Goal: Task Accomplishment & Management: Manage account settings

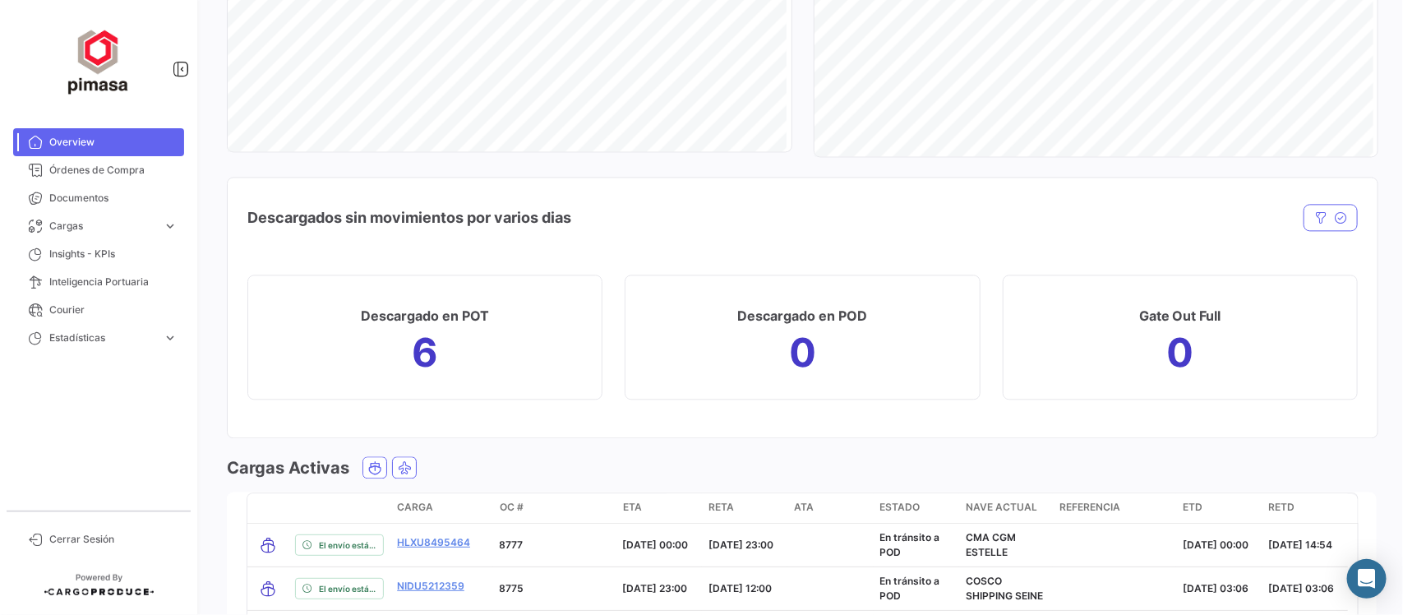
scroll to position [2081, 0]
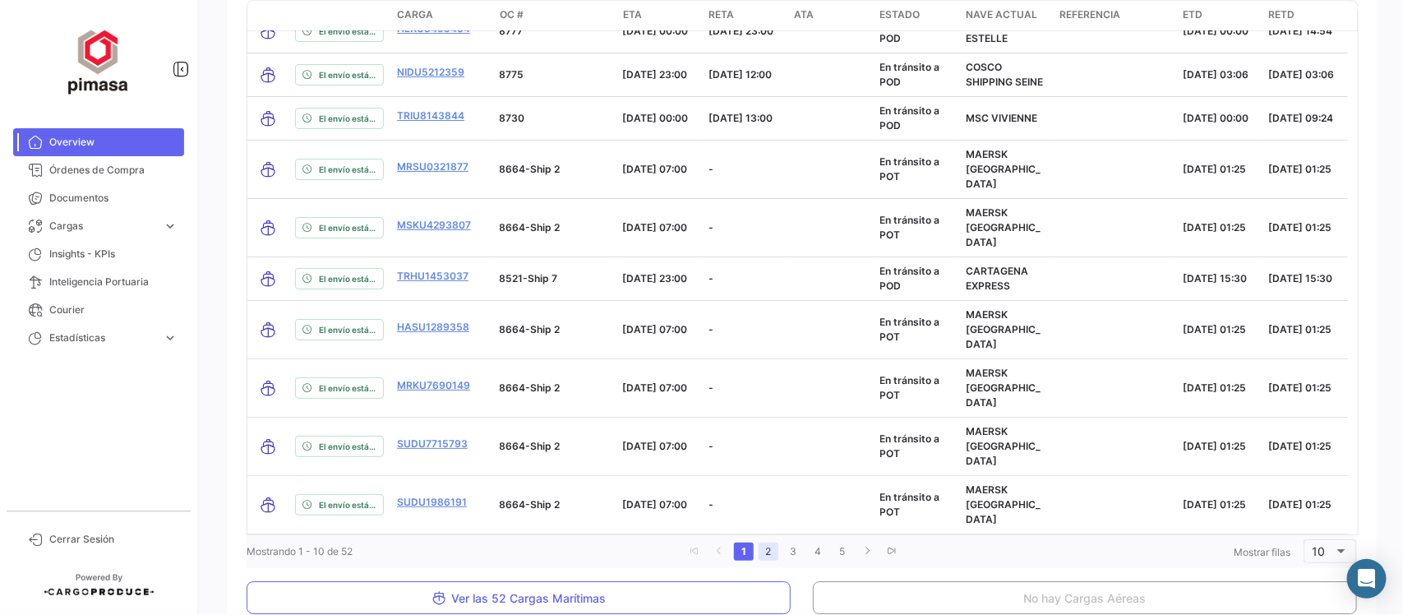
click at [762, 542] on link "2" at bounding box center [768, 551] width 20 height 18
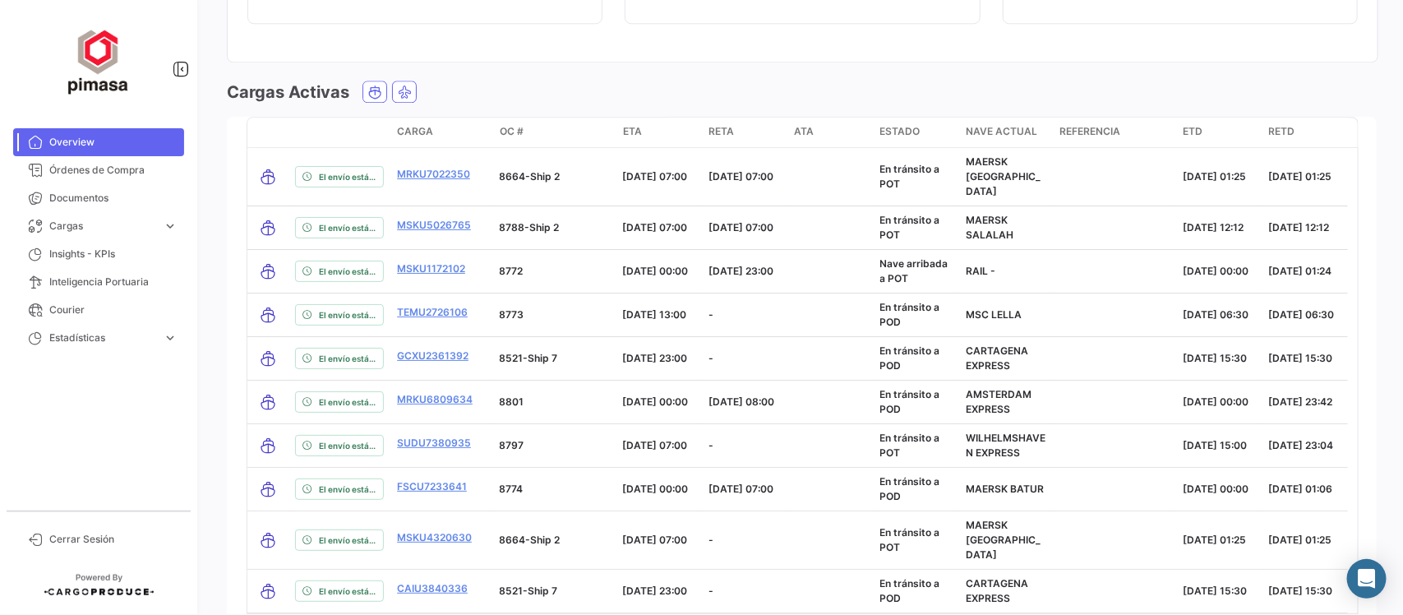
scroll to position [1979, 0]
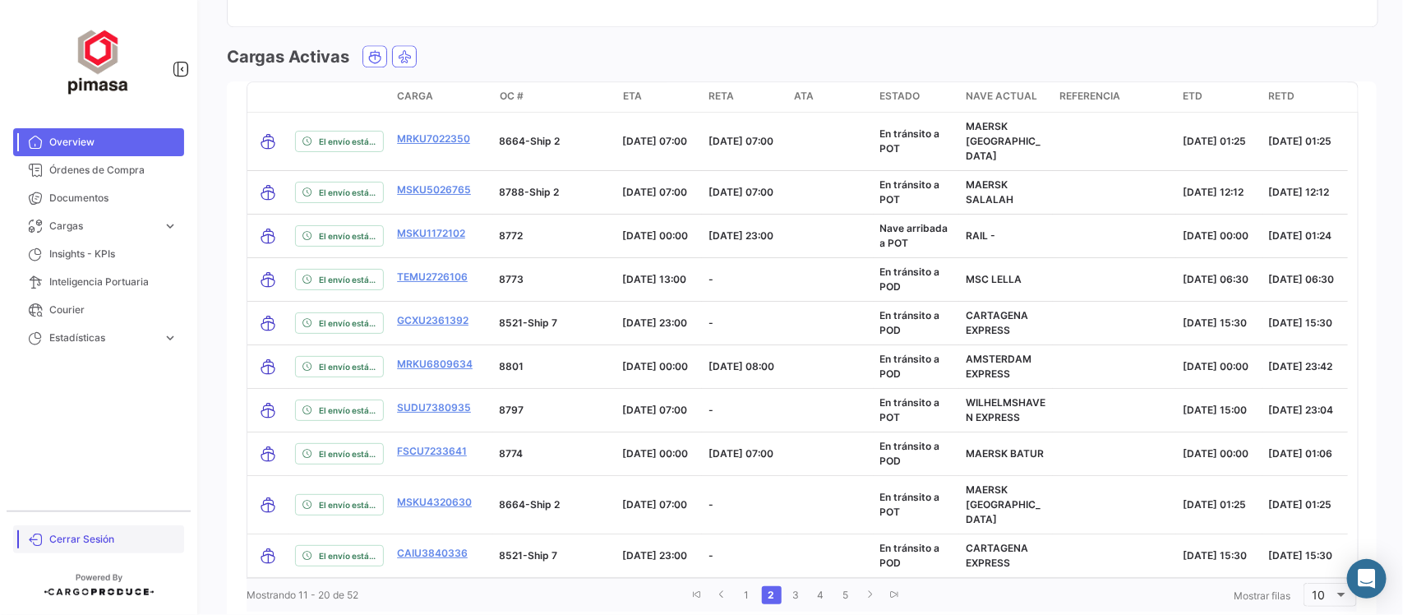
click at [86, 536] on span "Cerrar Sesión" at bounding box center [113, 539] width 128 height 15
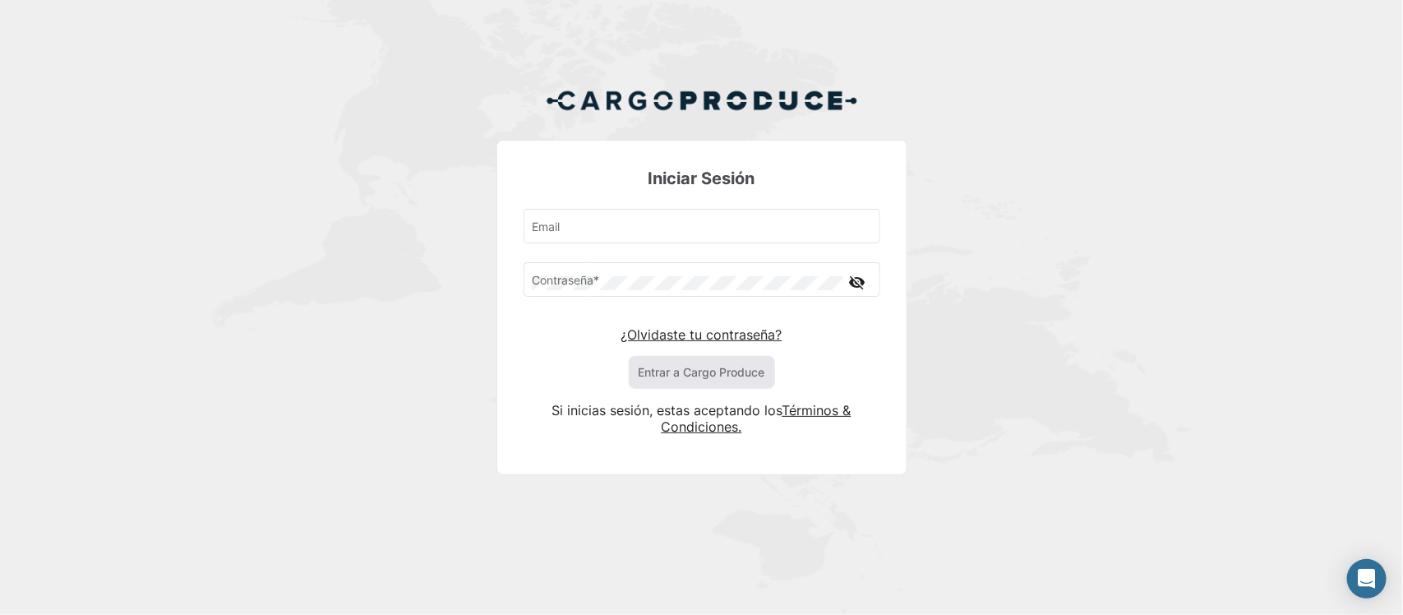
type input "[EMAIL_ADDRESS][DOMAIN_NAME]"
click at [698, 379] on button "Entrar a Cargo Produce" at bounding box center [702, 372] width 146 height 33
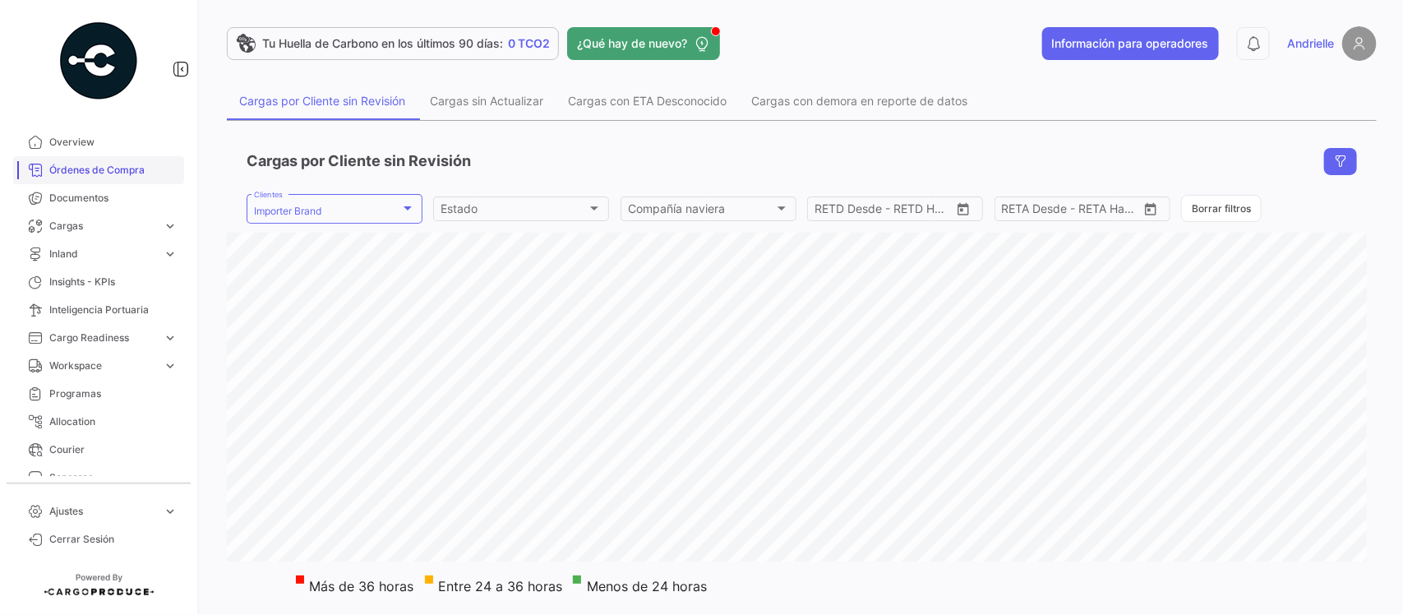
click at [103, 171] on span "Órdenes de Compra" at bounding box center [113, 170] width 128 height 15
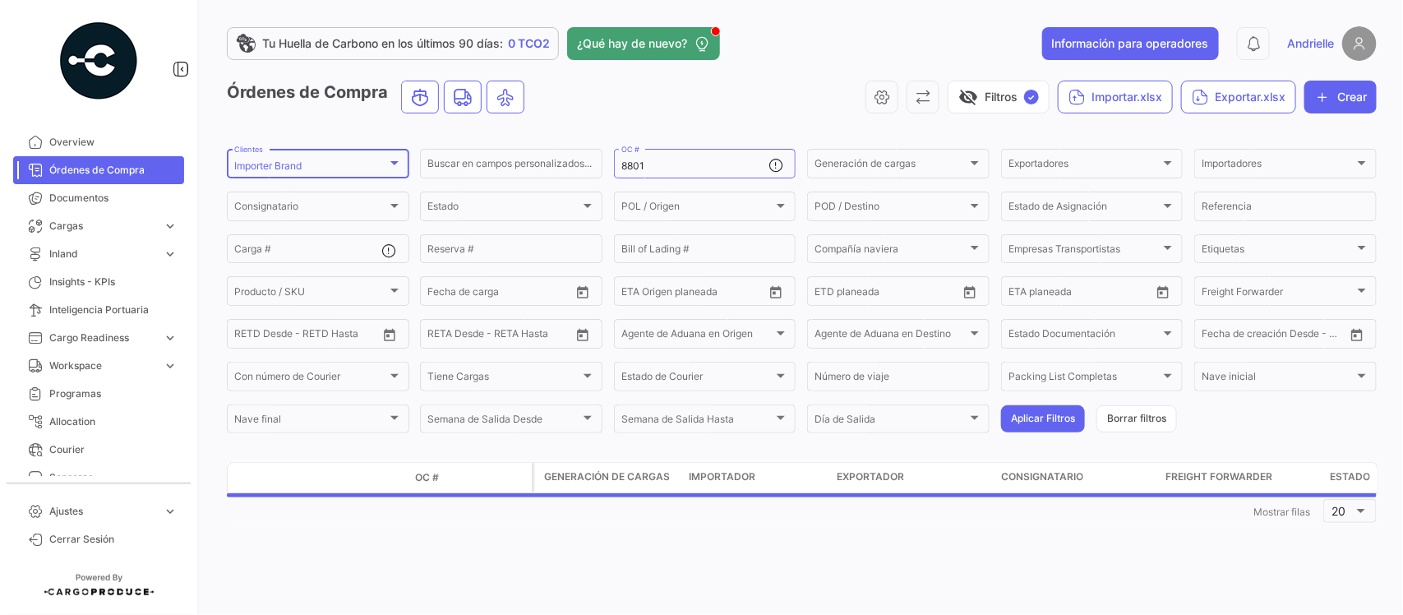
click at [370, 167] on div "Importer Brand" at bounding box center [310, 166] width 153 height 12
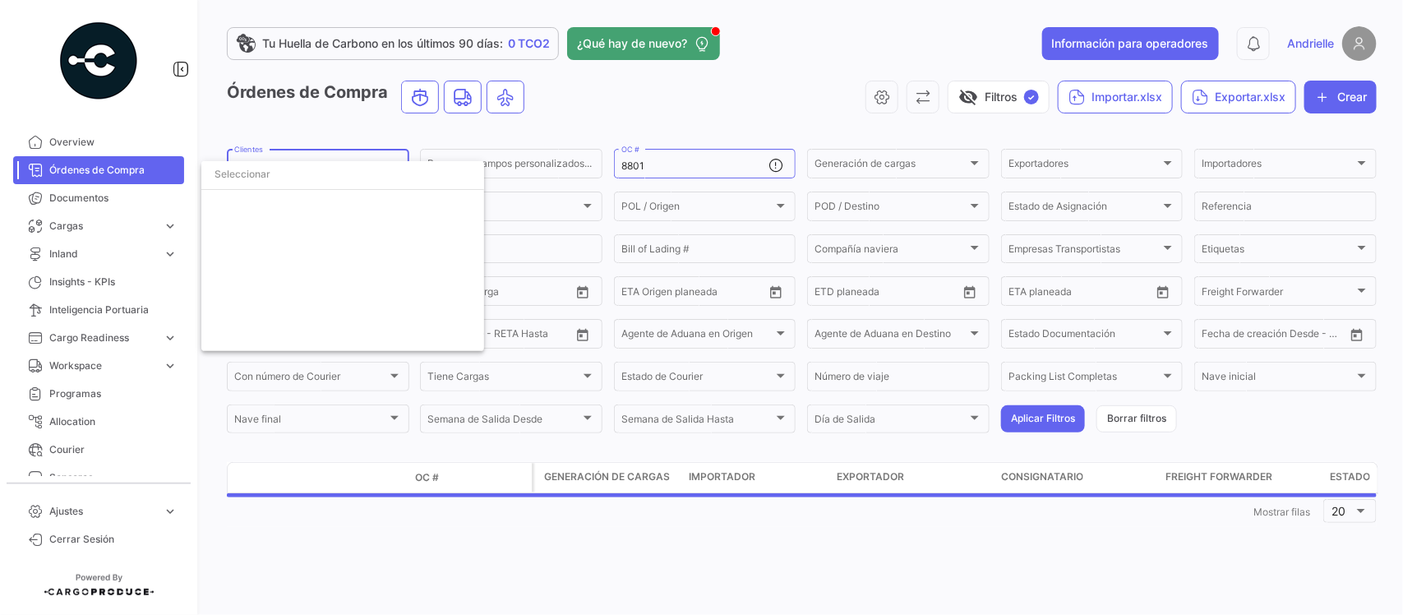
scroll to position [3781, 0]
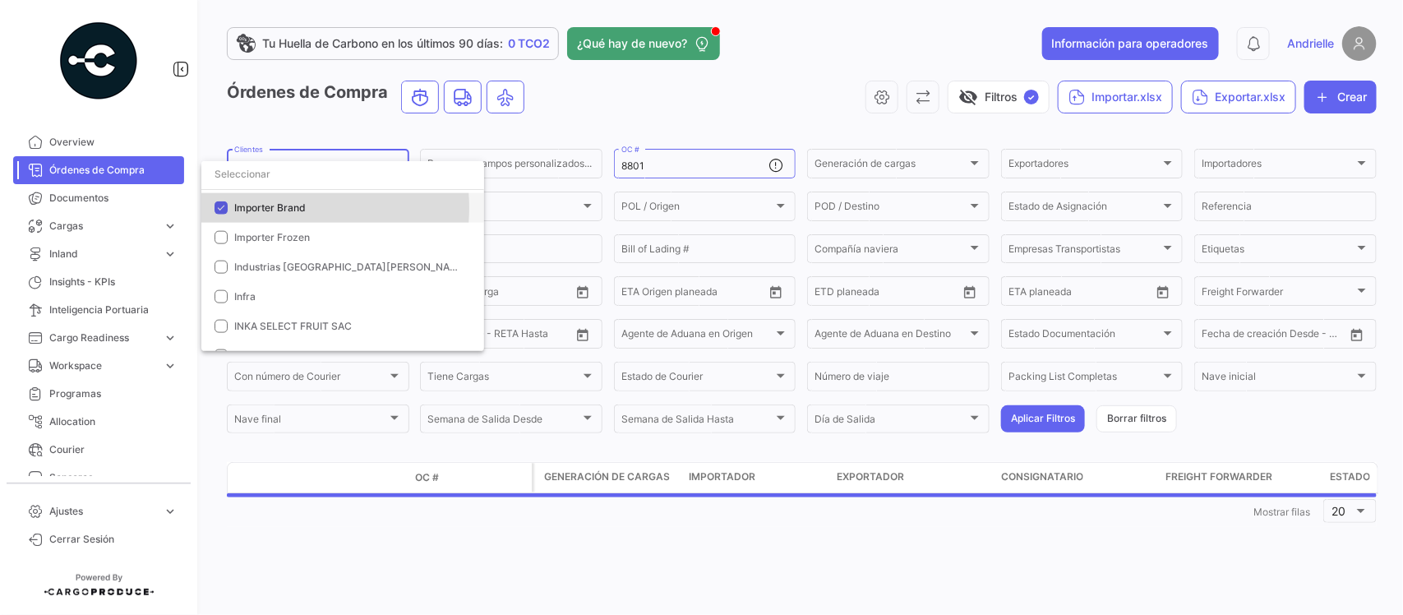
click at [275, 207] on span "Importer Brand" at bounding box center [269, 207] width 71 height 12
click at [268, 183] on input "dropdown search" at bounding box center [342, 174] width 283 height 30
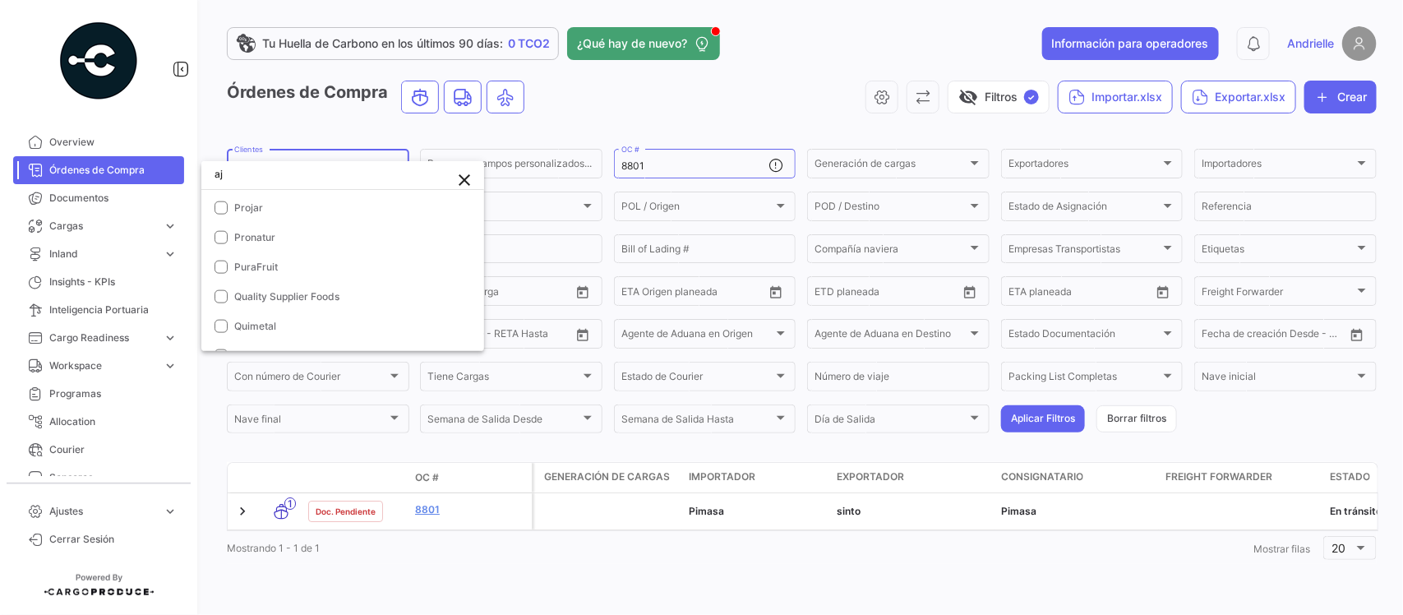
scroll to position [0, 0]
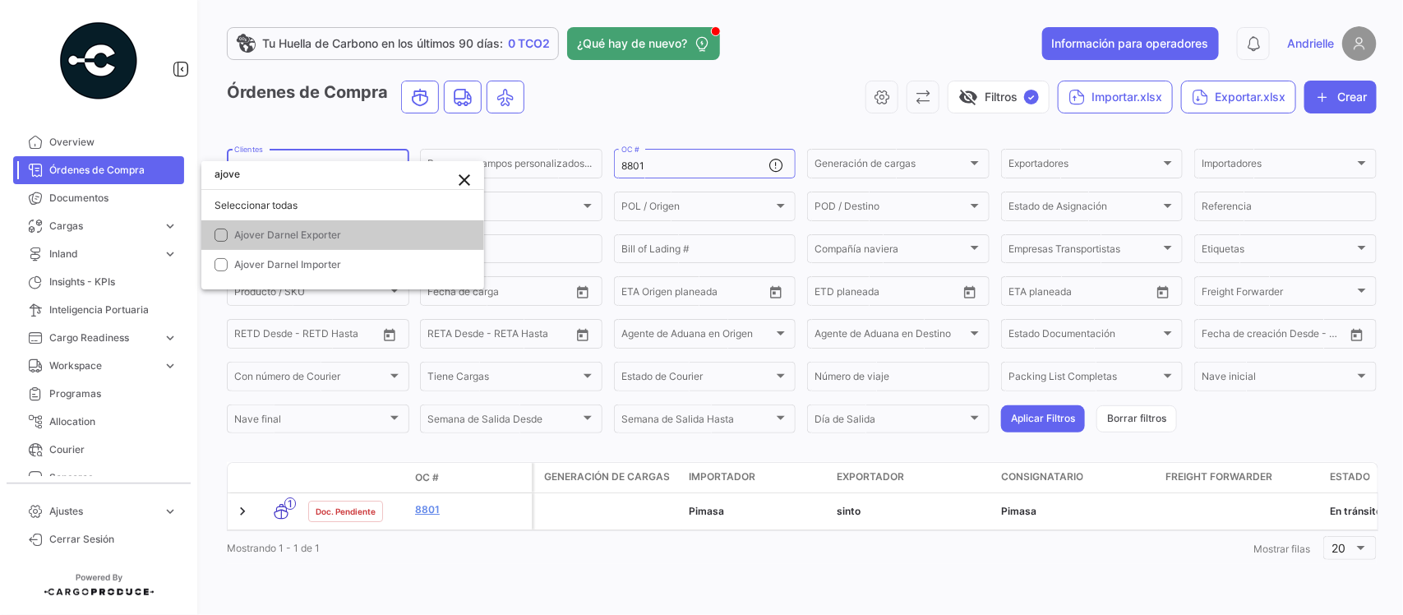
type input "ajove"
click at [277, 239] on span "Ajover Darnel Exporter" at bounding box center [349, 235] width 230 height 15
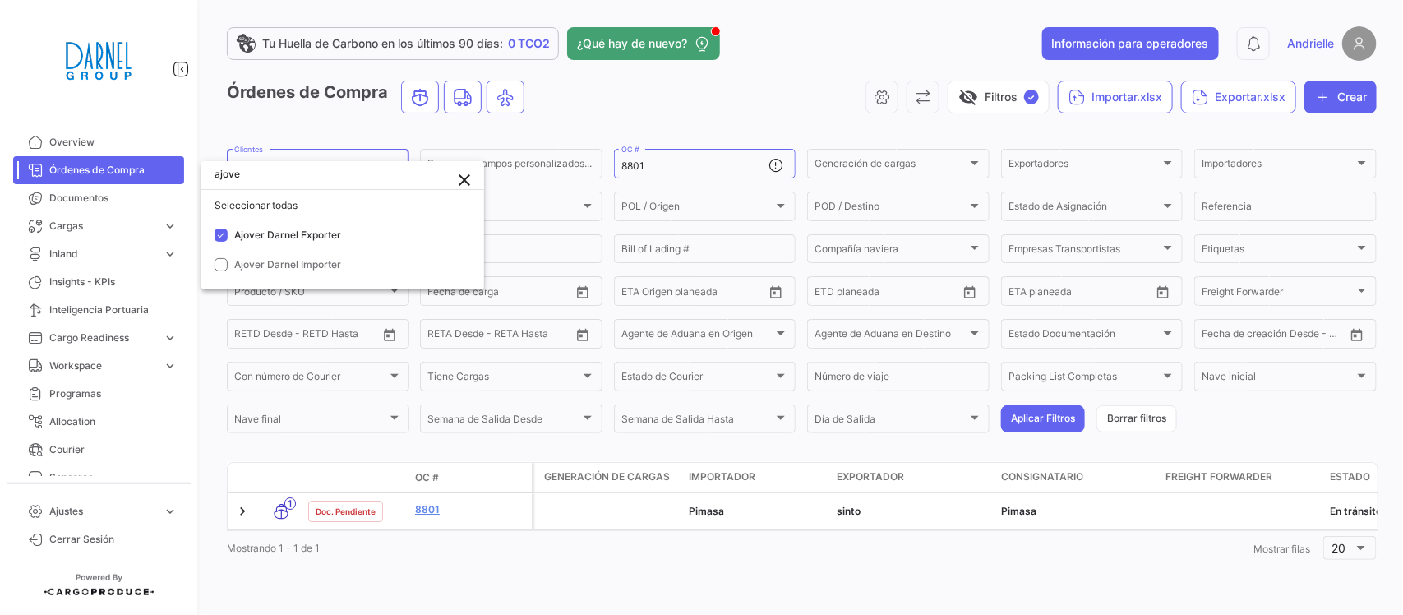
click at [622, 113] on div at bounding box center [701, 307] width 1403 height 615
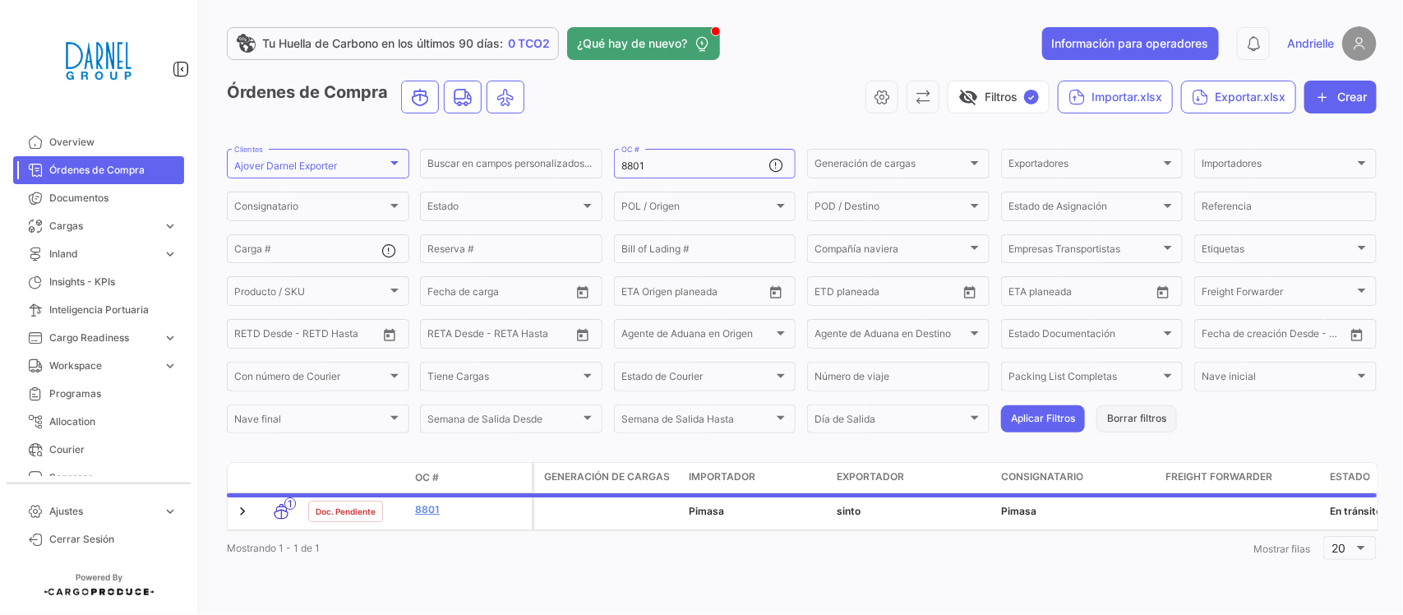
click at [1118, 417] on button "Borrar filtros" at bounding box center [1136, 418] width 81 height 27
click at [637, 163] on input "OC #" at bounding box center [695, 166] width 148 height 12
paste input "AJV9285126"
type input "AJV9285126"
click at [1019, 416] on button "Aplicar Filtros" at bounding box center [1043, 418] width 84 height 27
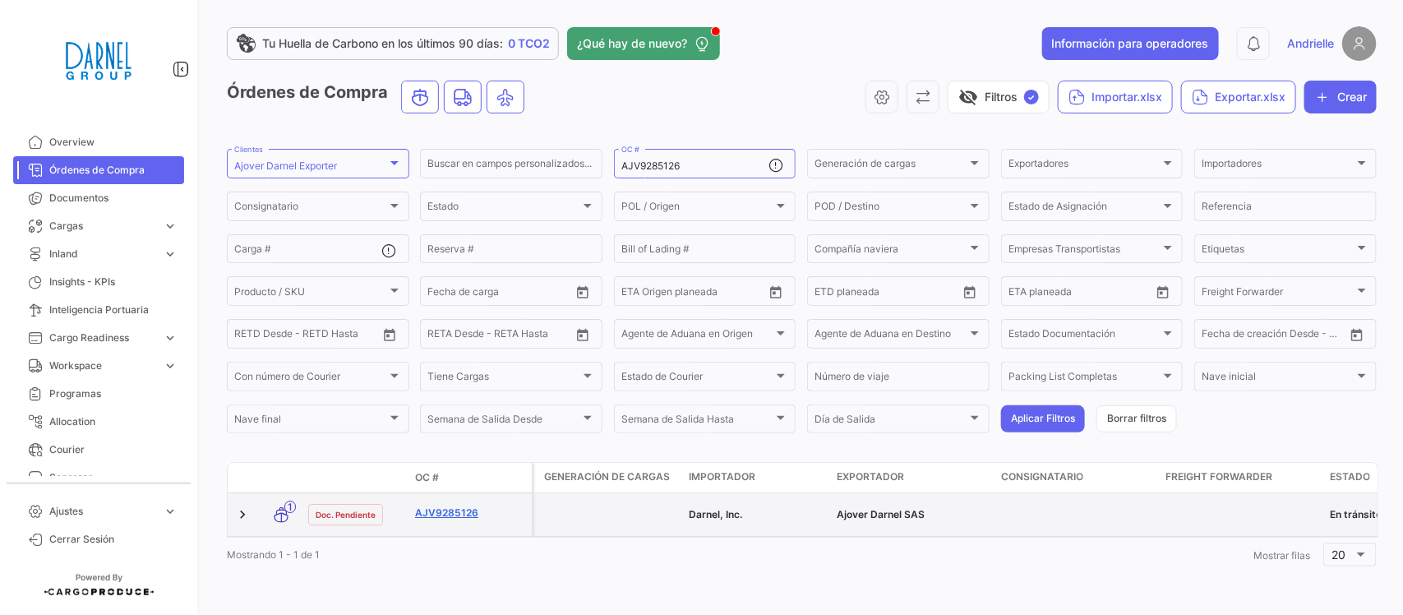
click at [461, 505] on link "AJV9285126" at bounding box center [470, 512] width 110 height 15
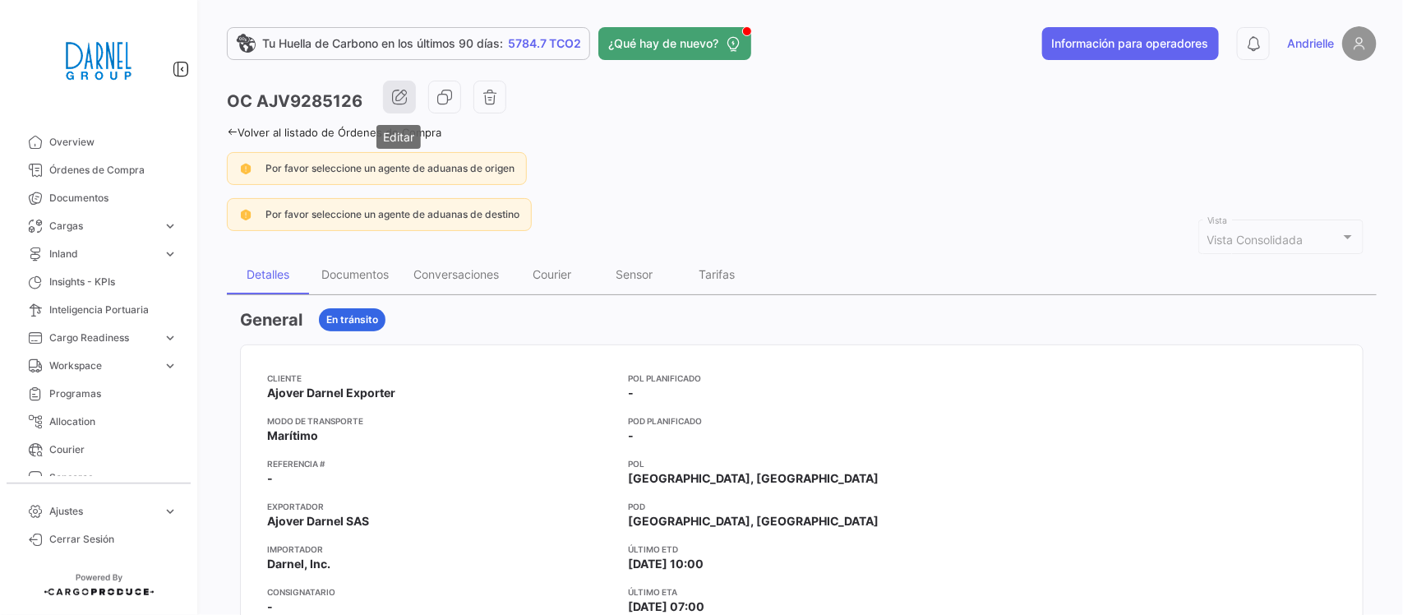
click at [399, 99] on icon "button" at bounding box center [399, 97] width 16 height 16
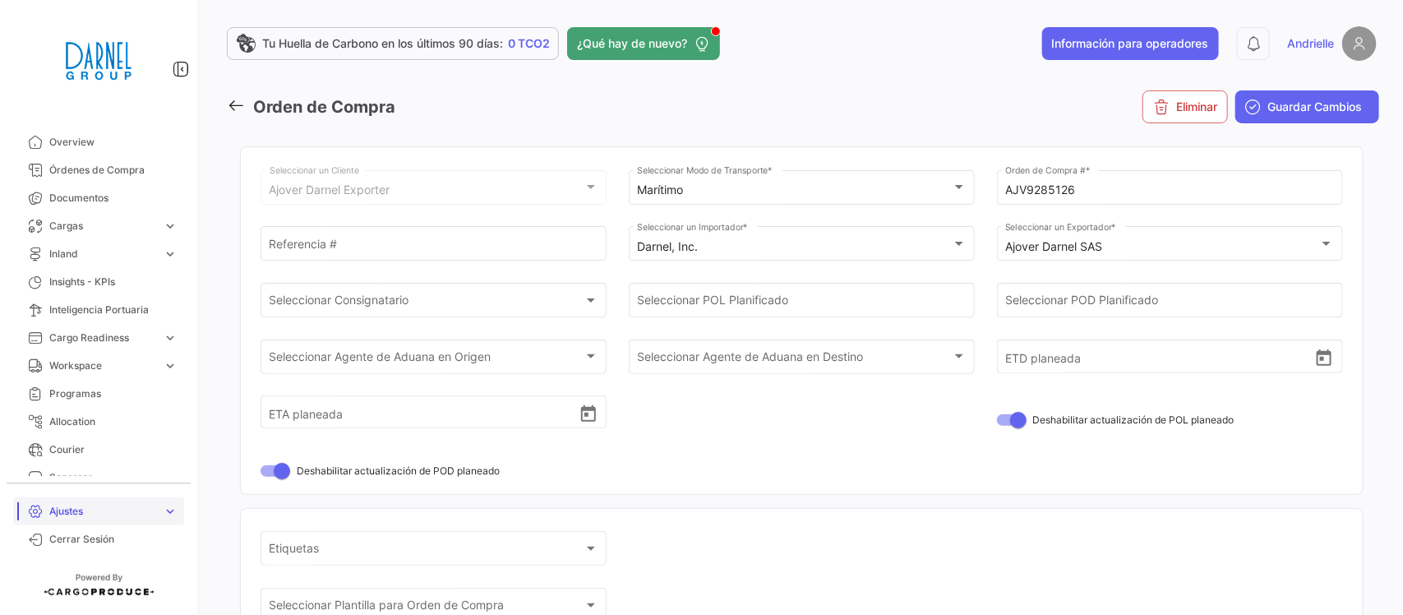
click at [88, 511] on span "Ajustes" at bounding box center [102, 511] width 107 height 15
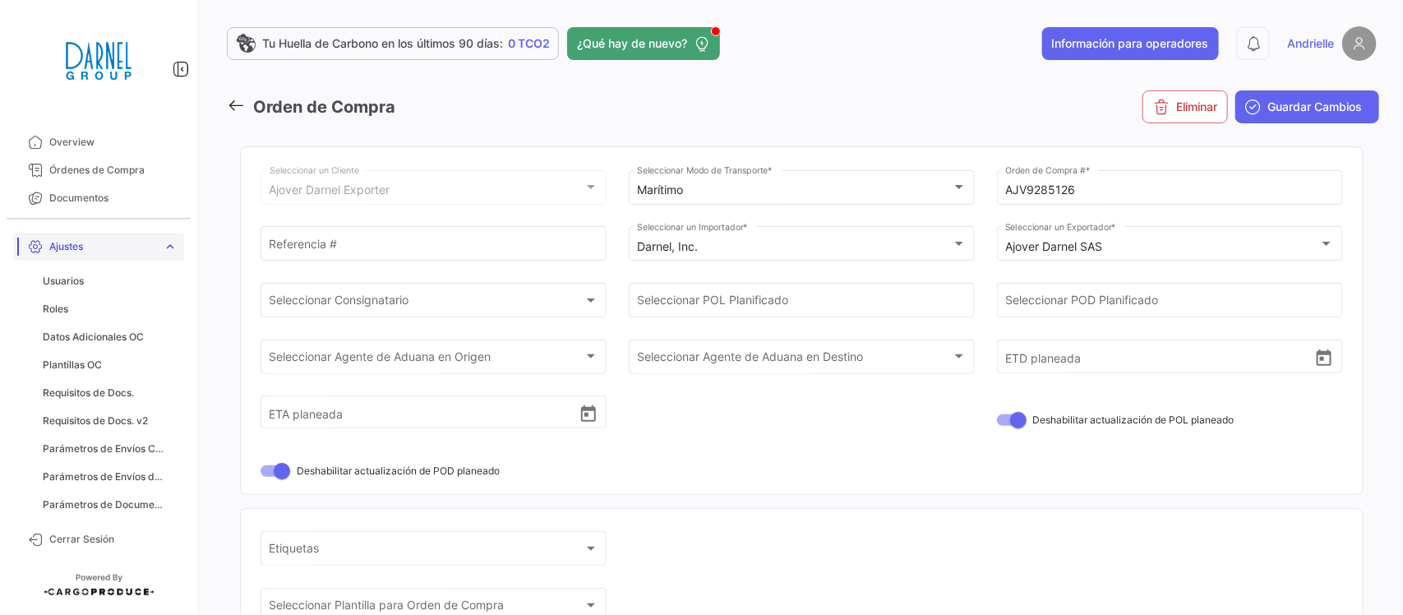
click at [132, 247] on span "Ajustes" at bounding box center [102, 246] width 107 height 15
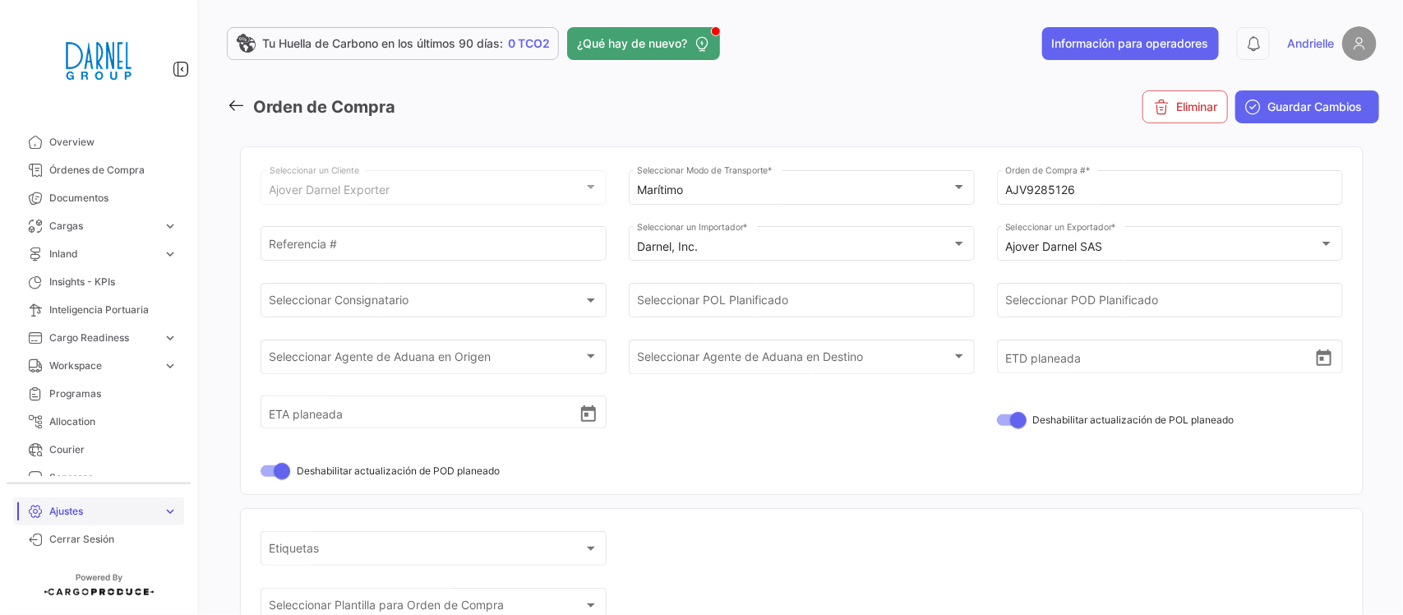
click at [90, 507] on span "Ajustes" at bounding box center [102, 511] width 107 height 15
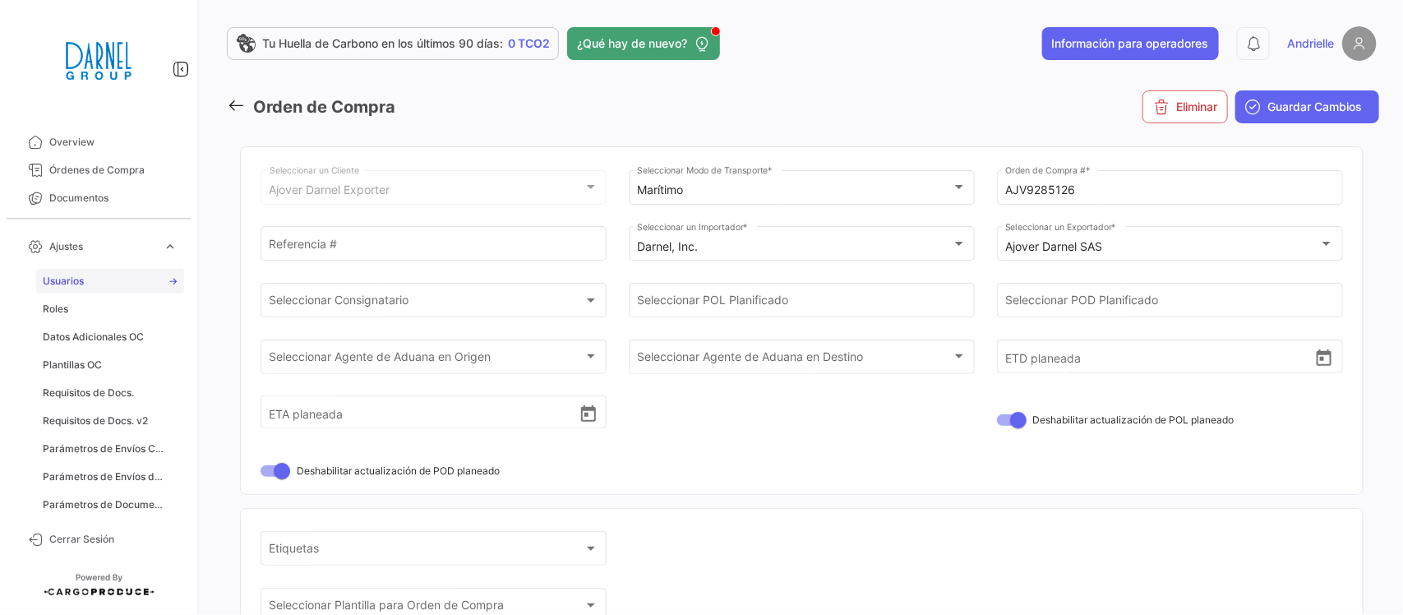
click at [81, 282] on span "Usuarios" at bounding box center [63, 281] width 41 height 15
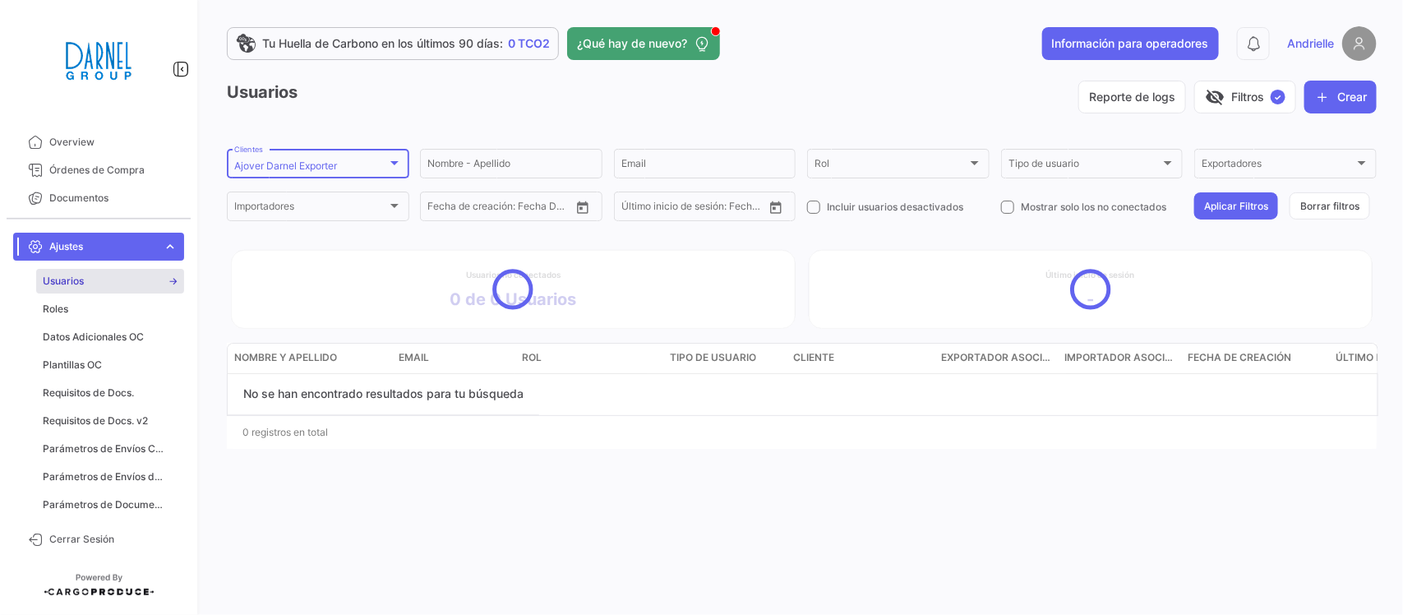
click at [387, 164] on div at bounding box center [394, 162] width 15 height 13
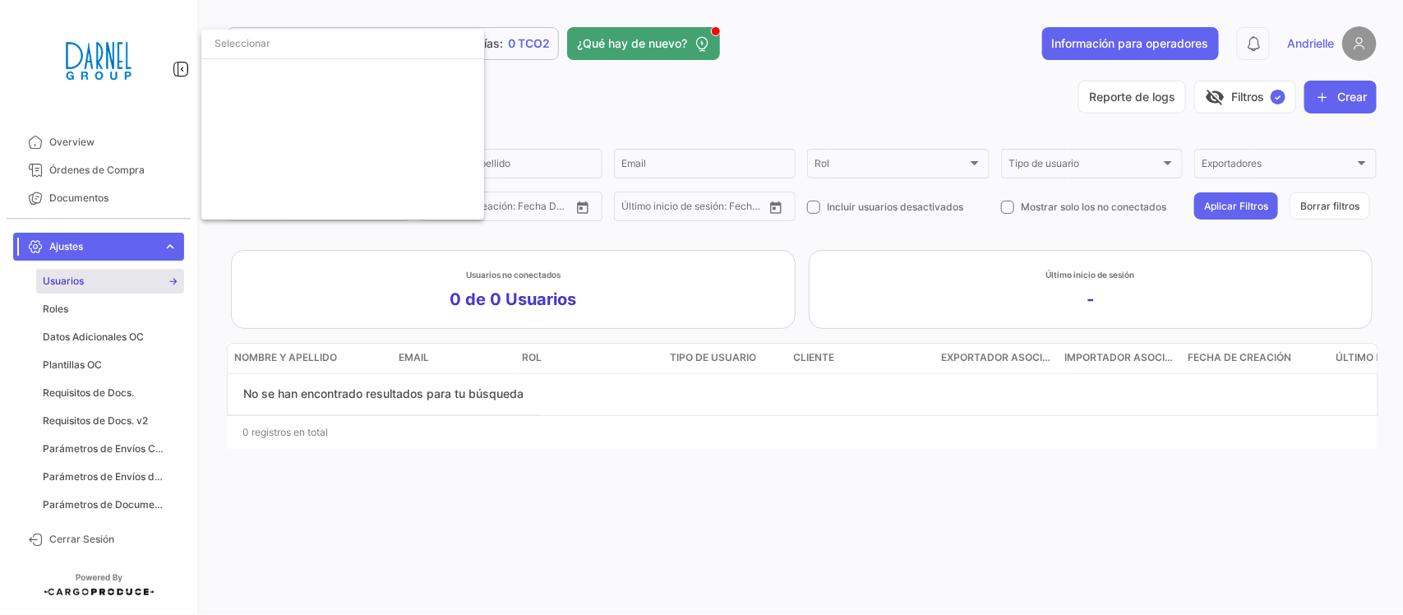
scroll to position [609, 0]
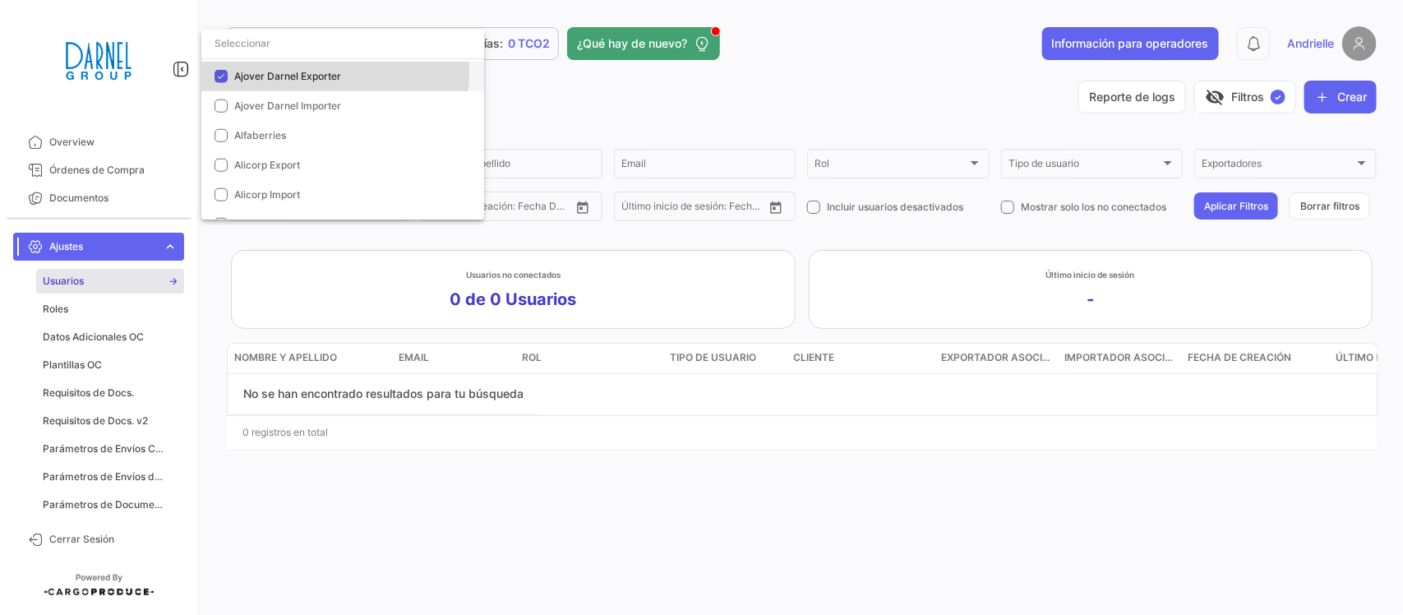
click at [277, 71] on span "Ajover Darnel Exporter" at bounding box center [287, 76] width 107 height 12
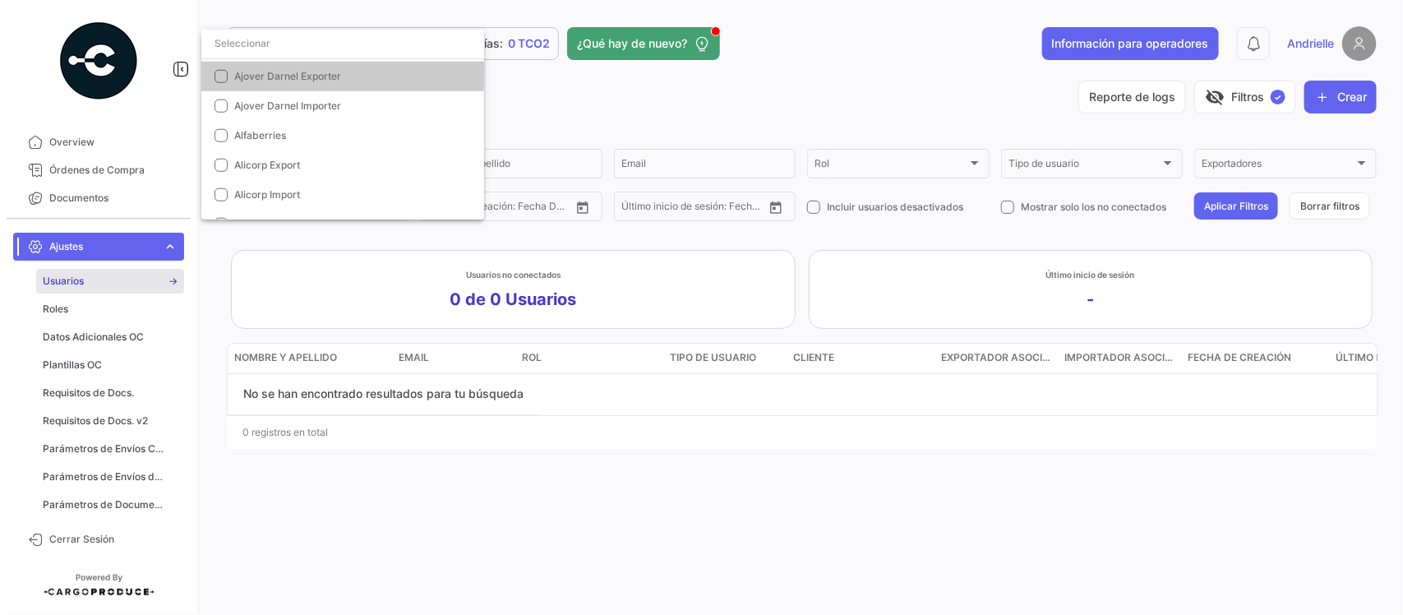
click at [651, 80] on div at bounding box center [701, 307] width 1403 height 615
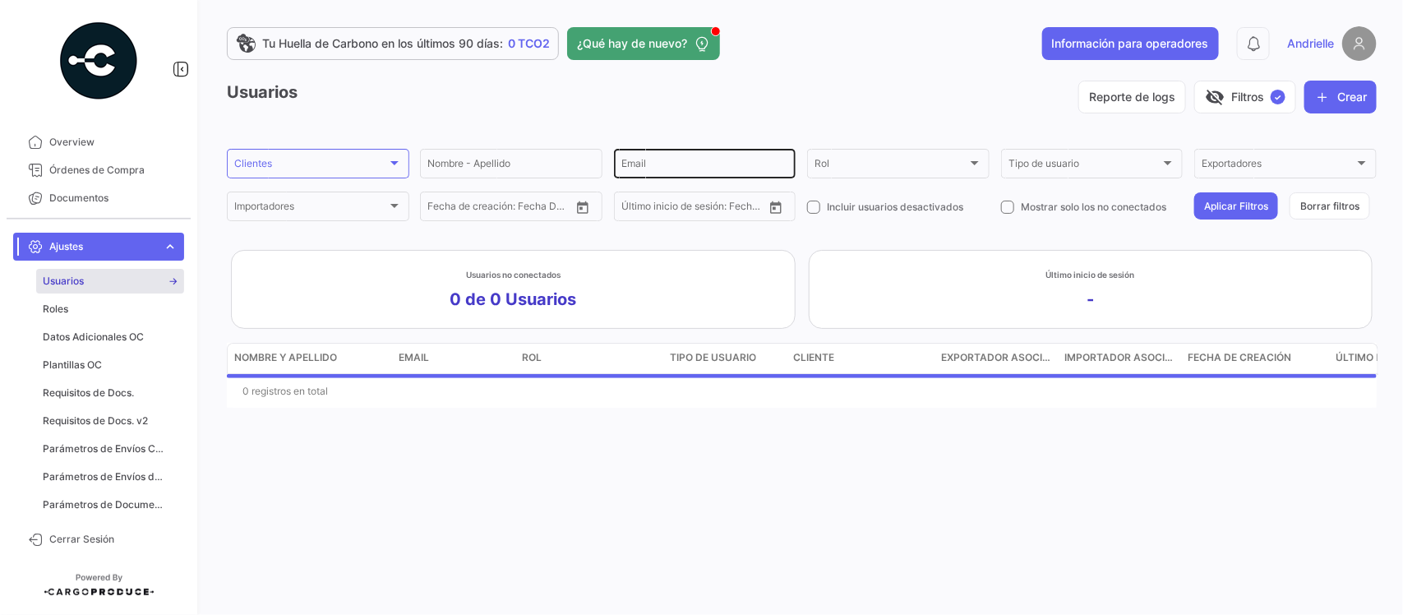
click at [661, 158] on div "Email" at bounding box center [705, 162] width 168 height 32
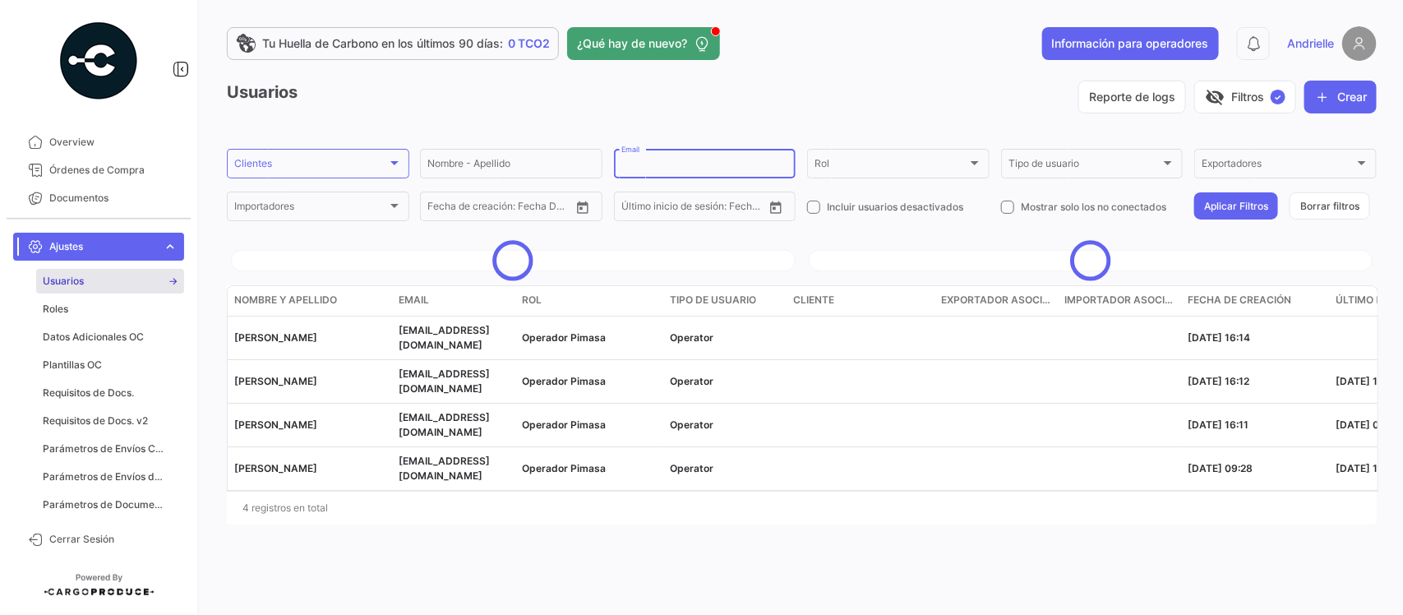
paste input "[PERSON_NAME][EMAIL_ADDRESS][DOMAIN_NAME]"
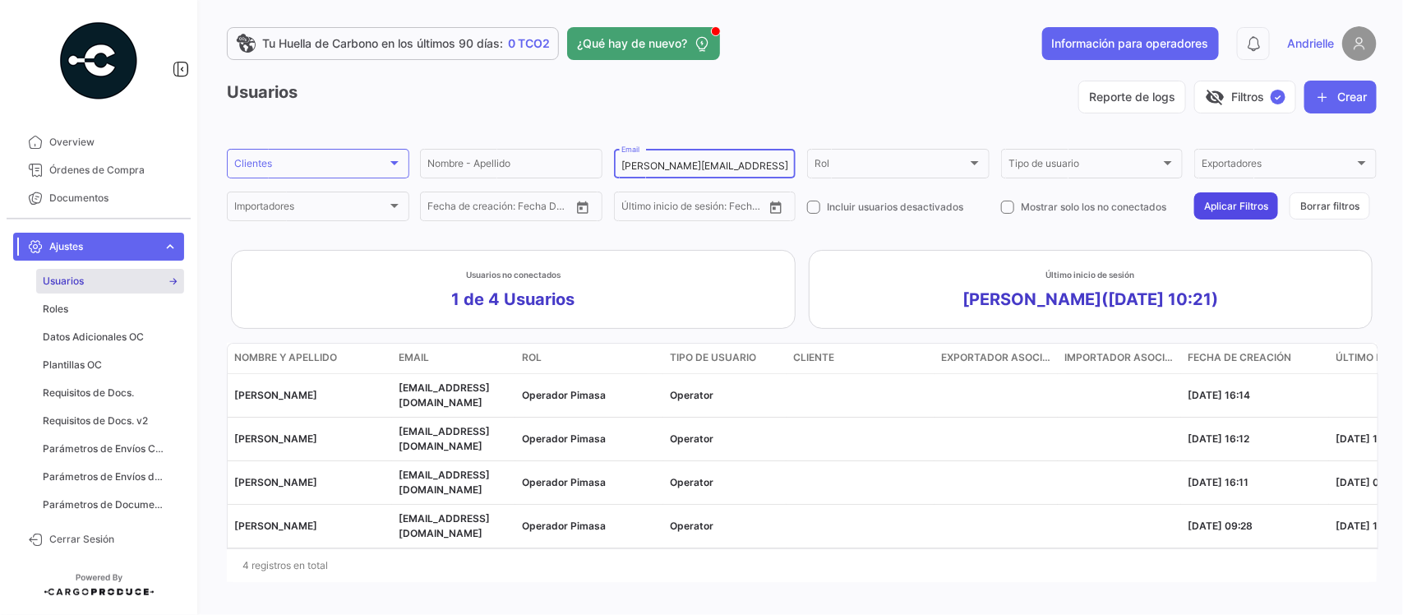
type input "[PERSON_NAME][EMAIL_ADDRESS][DOMAIN_NAME]"
click at [1213, 202] on button "Aplicar Filtros" at bounding box center [1236, 205] width 84 height 27
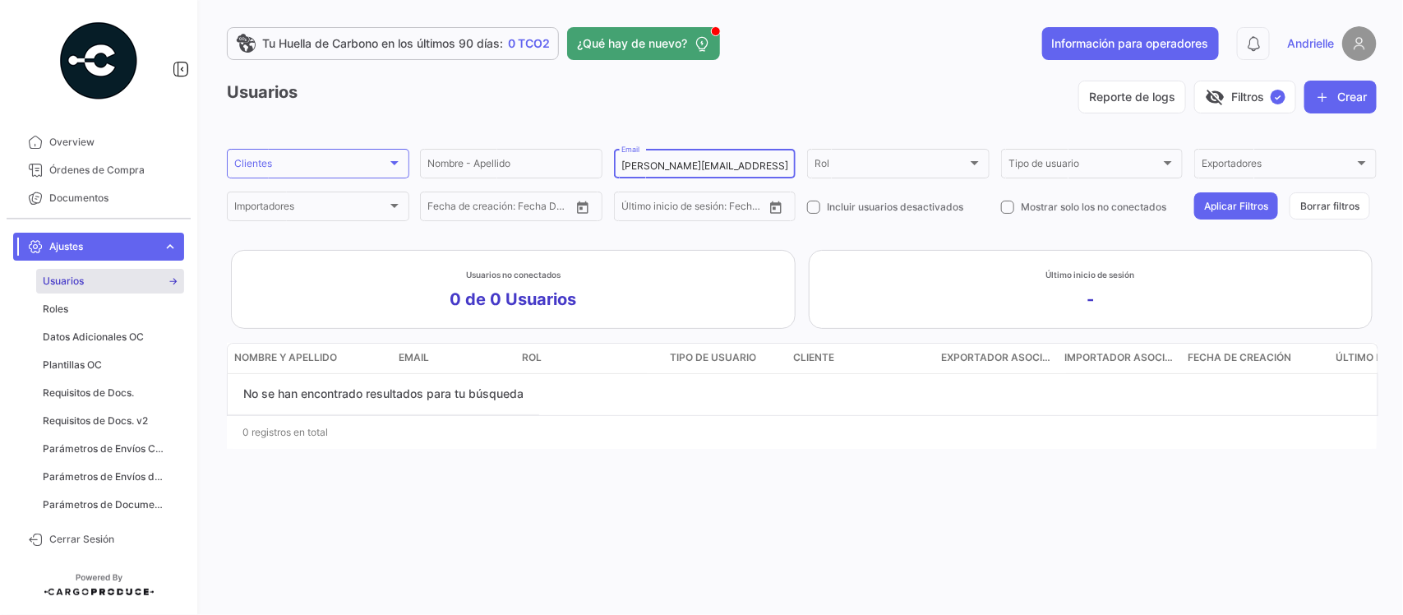
click at [621, 168] on input "[PERSON_NAME][EMAIL_ADDRESS][DOMAIN_NAME]" at bounding box center [705, 166] width 168 height 12
click at [1235, 206] on button "Aplicar Filtros" at bounding box center [1236, 205] width 84 height 27
click at [1344, 210] on button "Borrar filtros" at bounding box center [1329, 205] width 81 height 27
